Goal: Information Seeking & Learning: Check status

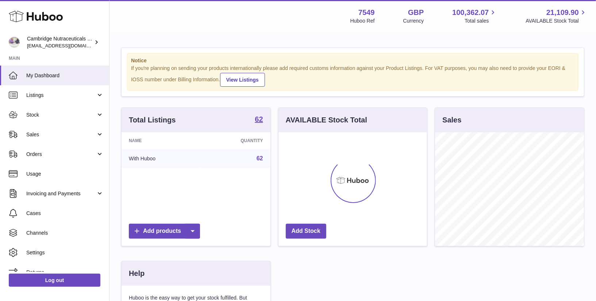
scroll to position [113, 149]
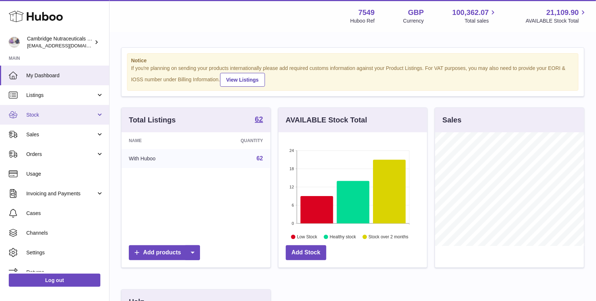
click at [62, 118] on span "Stock" at bounding box center [61, 115] width 70 height 7
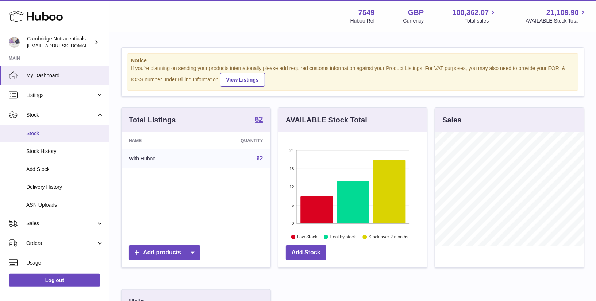
click at [54, 134] on span "Stock" at bounding box center [64, 133] width 77 height 7
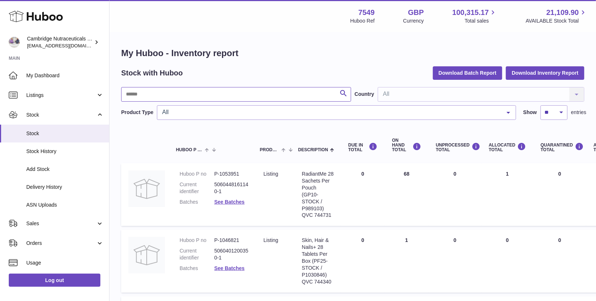
click at [179, 92] on input "text" at bounding box center [236, 94] width 230 height 15
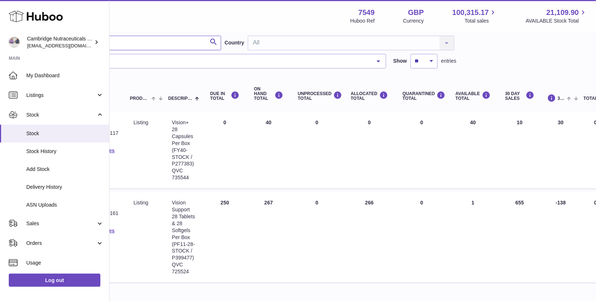
scroll to position [51, 0]
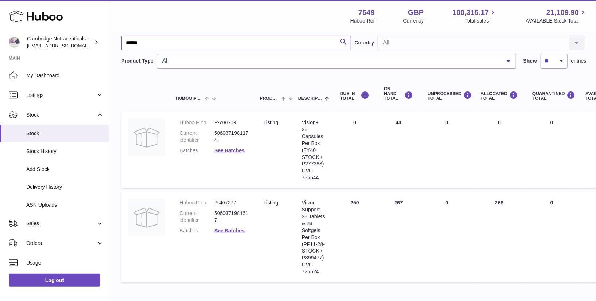
type input "******"
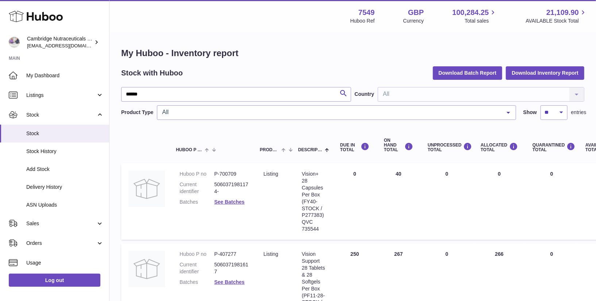
click at [38, 18] on icon at bounding box center [36, 16] width 54 height 15
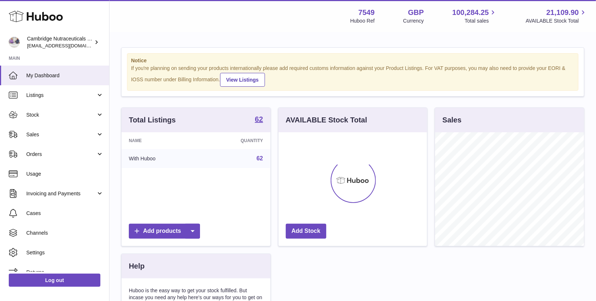
scroll to position [113, 149]
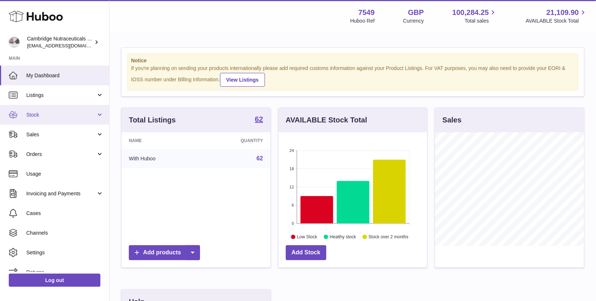
click at [46, 115] on span "Stock" at bounding box center [61, 115] width 70 height 7
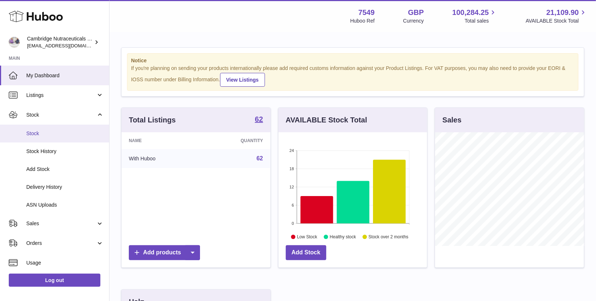
click at [41, 136] on span "Stock" at bounding box center [64, 133] width 77 height 7
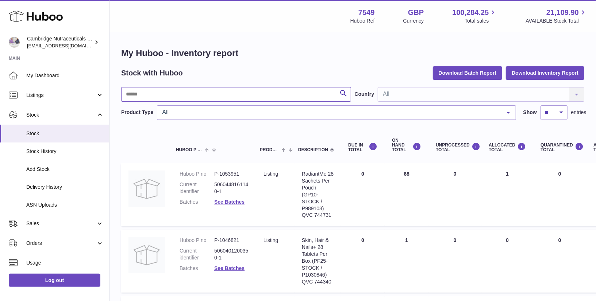
click at [168, 100] on input "text" at bounding box center [236, 94] width 230 height 15
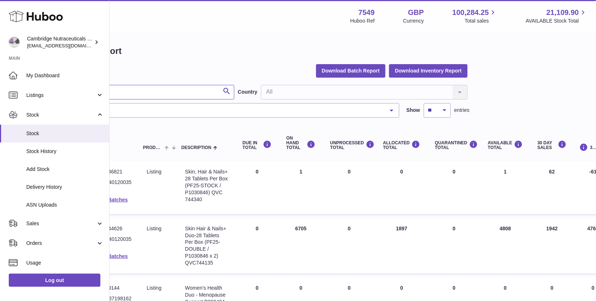
scroll to position [3, 0]
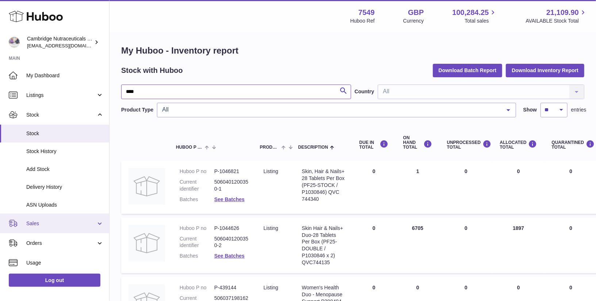
type input "****"
click at [38, 227] on span "Sales" at bounding box center [61, 223] width 70 height 7
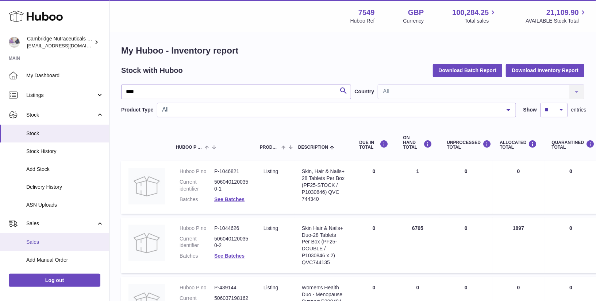
click at [39, 242] on span "Sales" at bounding box center [64, 242] width 77 height 7
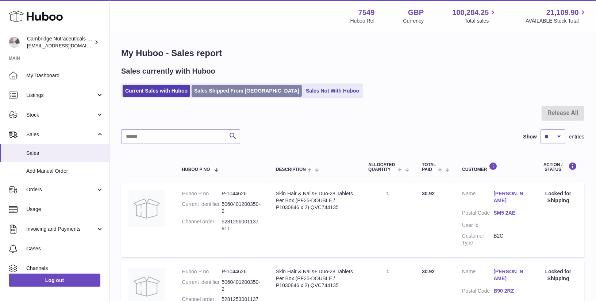
click at [223, 90] on link "Sales Shipped From [GEOGRAPHIC_DATA]" at bounding box center [246, 91] width 110 height 12
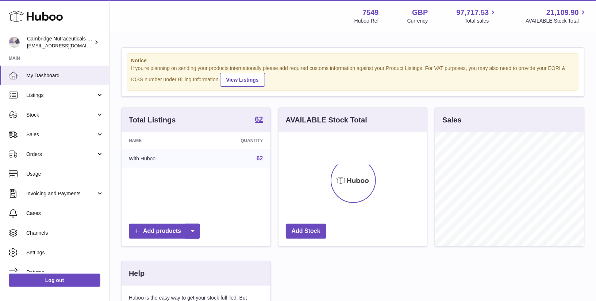
scroll to position [113, 149]
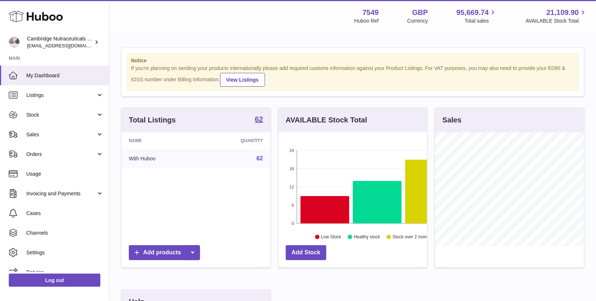
scroll to position [113, 149]
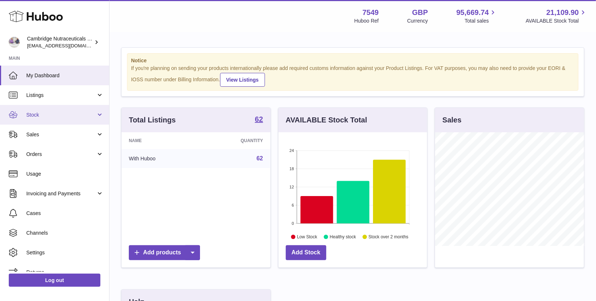
click at [50, 121] on link "Stock" at bounding box center [54, 115] width 109 height 20
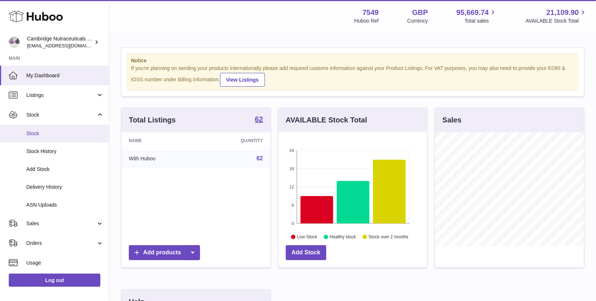
click at [46, 133] on span "Stock" at bounding box center [64, 133] width 77 height 7
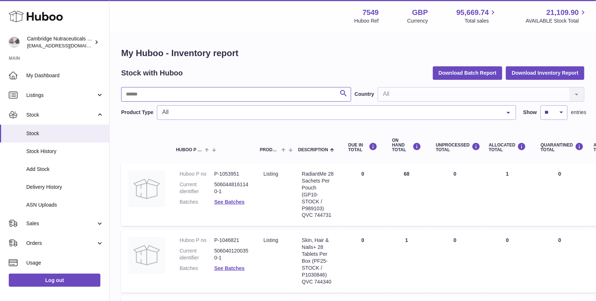
click at [191, 93] on input "text" at bounding box center [236, 94] width 230 height 15
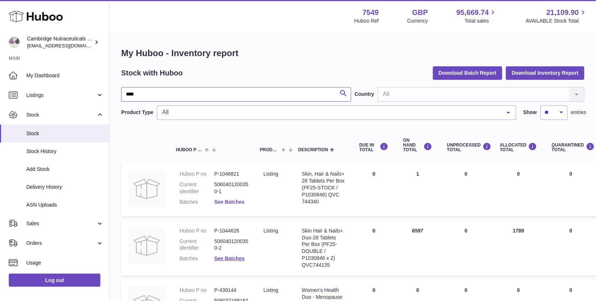
type input "****"
click at [226, 202] on link "See Batches" at bounding box center [229, 202] width 30 height 6
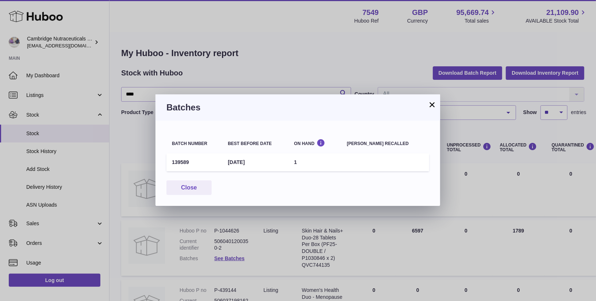
click at [51, 283] on div "× Batches Batch number Best before date On Hand [PERSON_NAME] recalled 139589 […" at bounding box center [298, 150] width 596 height 301
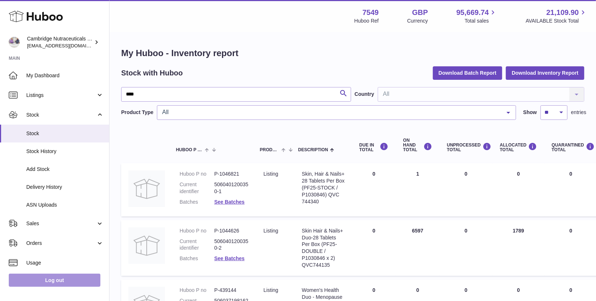
click at [51, 283] on link "Log out" at bounding box center [55, 280] width 92 height 13
